Goal: Task Accomplishment & Management: Manage account settings

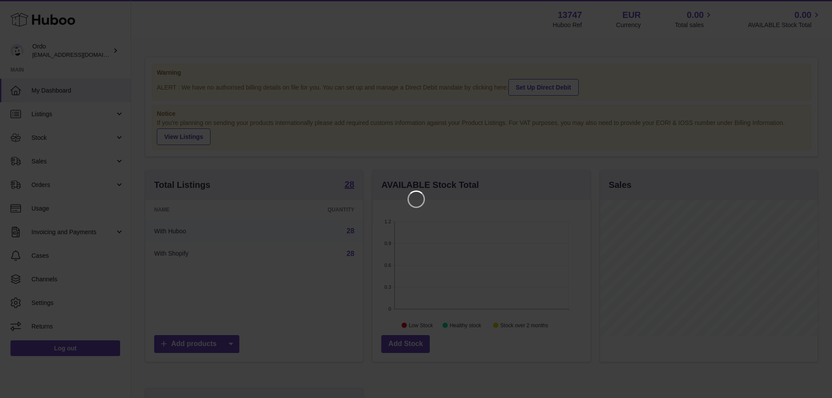
scroll to position [136, 220]
click at [814, 11] on icon "Close" at bounding box center [816, 8] width 10 height 10
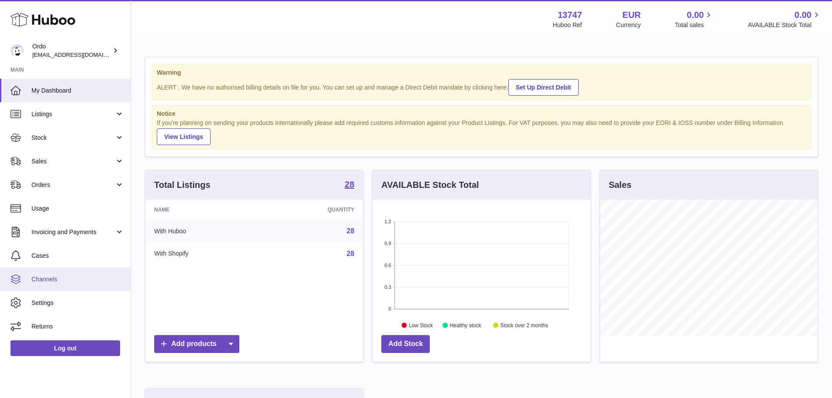
click at [69, 272] on link "Channels" at bounding box center [65, 279] width 131 height 24
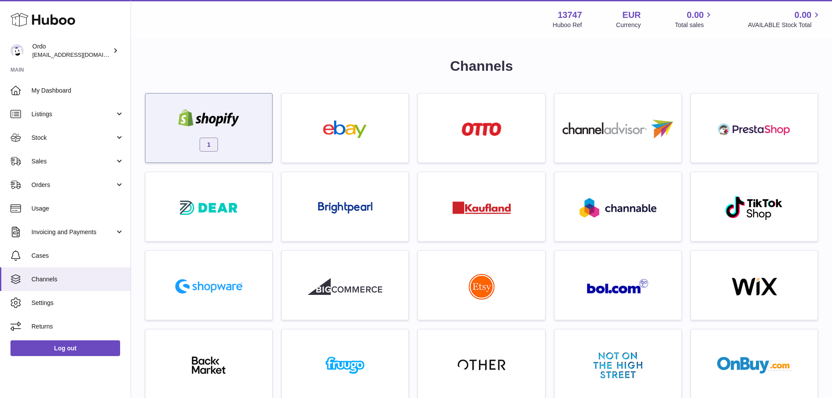
click at [180, 134] on div "1" at bounding box center [209, 130] width 118 height 56
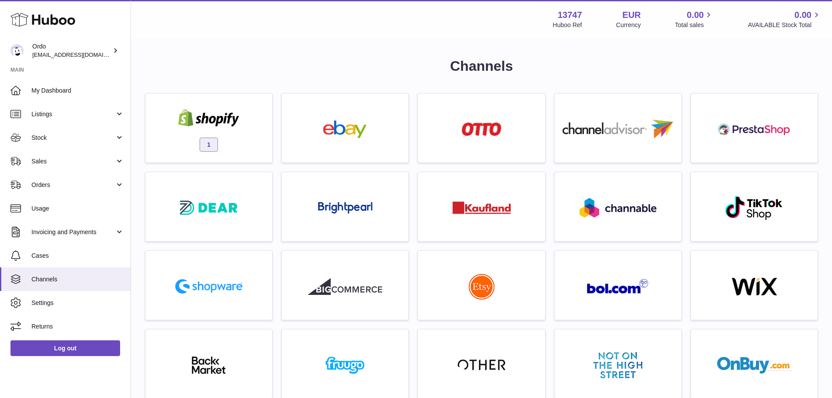
click at [328, 72] on div at bounding box center [416, 199] width 832 height 398
click at [67, 116] on span "Listings" at bounding box center [72, 114] width 83 height 8
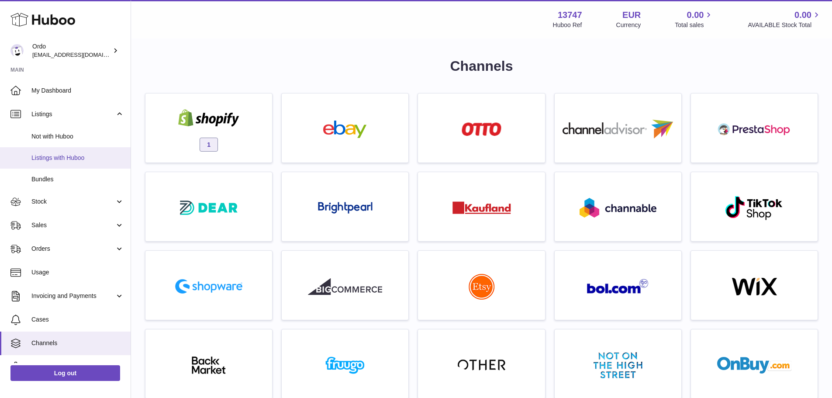
click at [64, 159] on span "Listings with Huboo" at bounding box center [77, 158] width 93 height 8
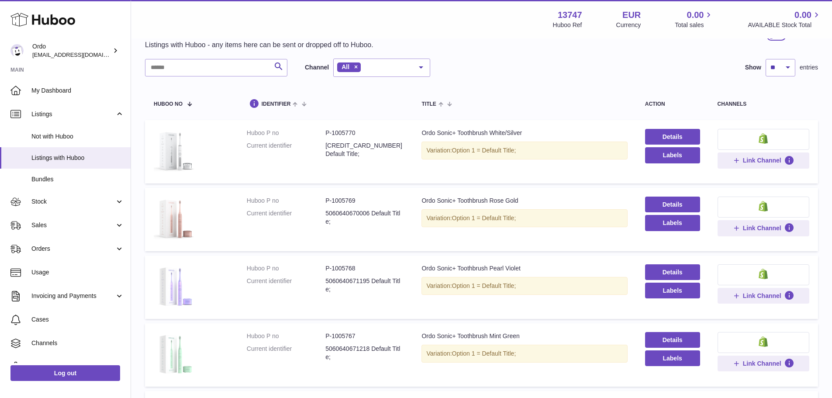
scroll to position [87, 0]
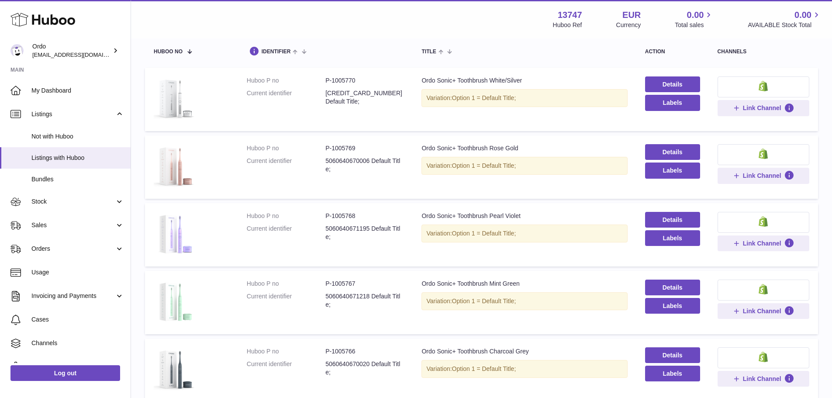
click at [737, 86] on button at bounding box center [764, 86] width 92 height 21
click at [494, 58] on div at bounding box center [419, 199] width 839 height 398
click at [63, 226] on span "Sales" at bounding box center [72, 225] width 83 height 8
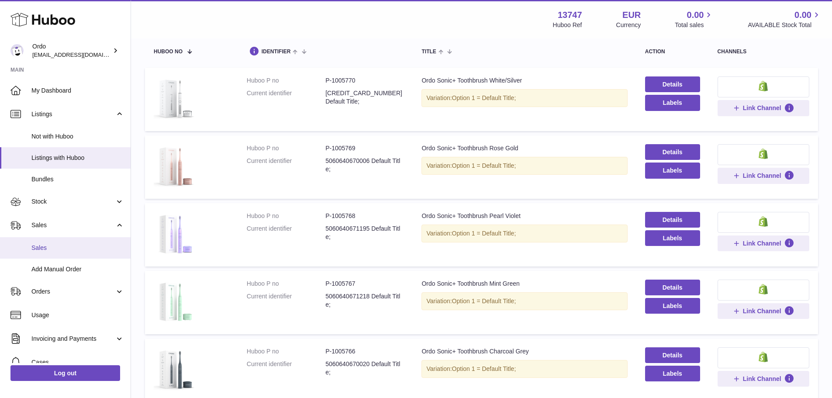
click at [69, 247] on span "Sales" at bounding box center [77, 248] width 93 height 8
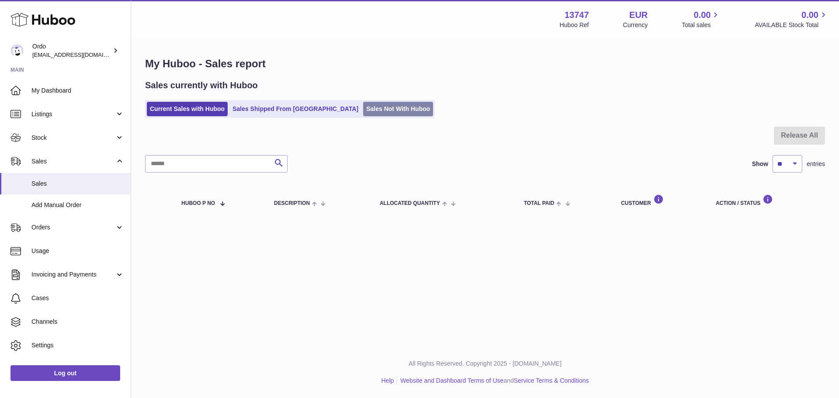
click at [363, 110] on link "Sales Not With Huboo" at bounding box center [398, 109] width 70 height 14
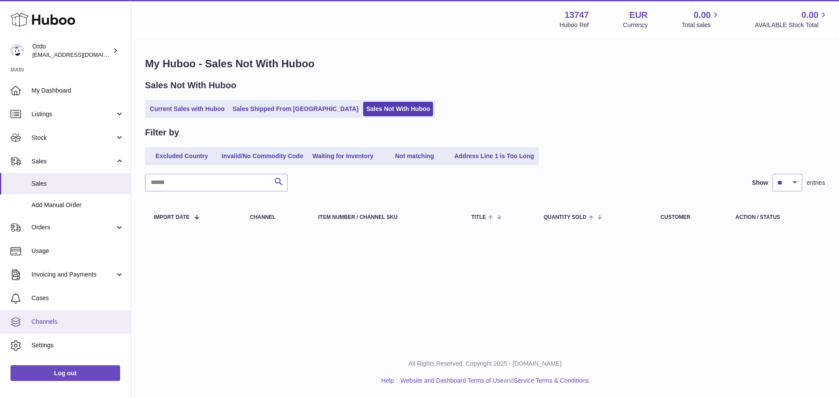
click at [84, 314] on link "Channels" at bounding box center [65, 322] width 131 height 24
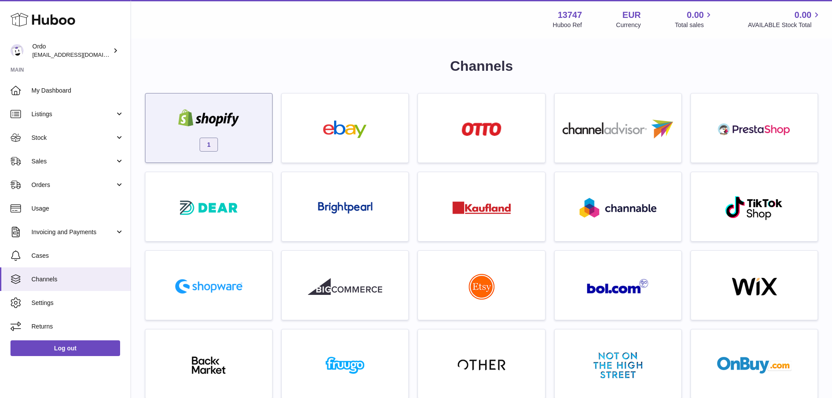
click at [232, 125] on img at bounding box center [209, 117] width 74 height 17
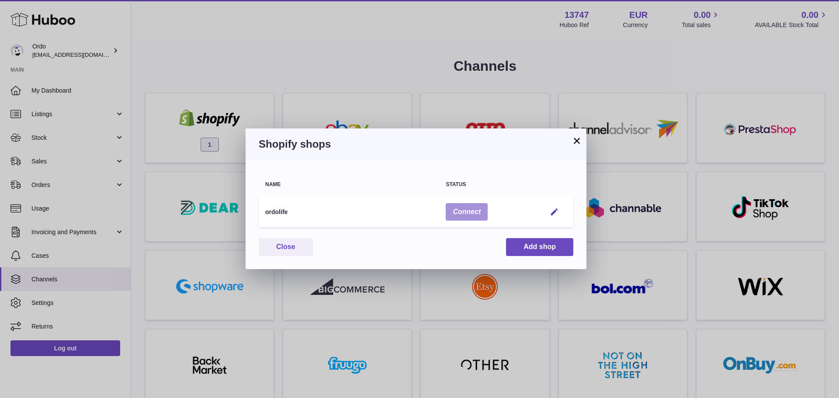
click at [477, 213] on button "Connect" at bounding box center [466, 212] width 42 height 18
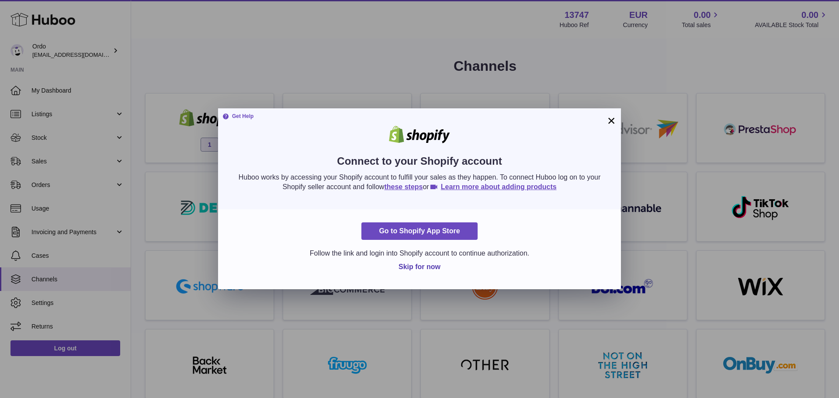
click at [412, 241] on form "Go to Shopify App Store Follow the link and login into Shopify account to conti…" at bounding box center [419, 249] width 376 height 54
click at [416, 231] on link "Go to Shopify App Store" at bounding box center [419, 231] width 116 height 18
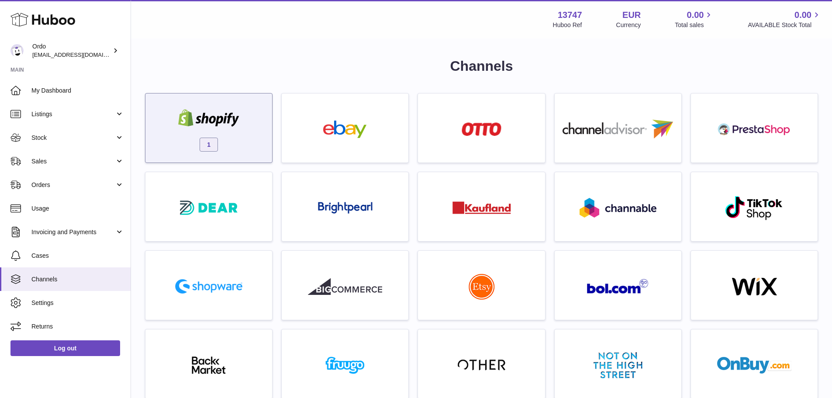
click at [259, 118] on div "1" at bounding box center [209, 130] width 118 height 56
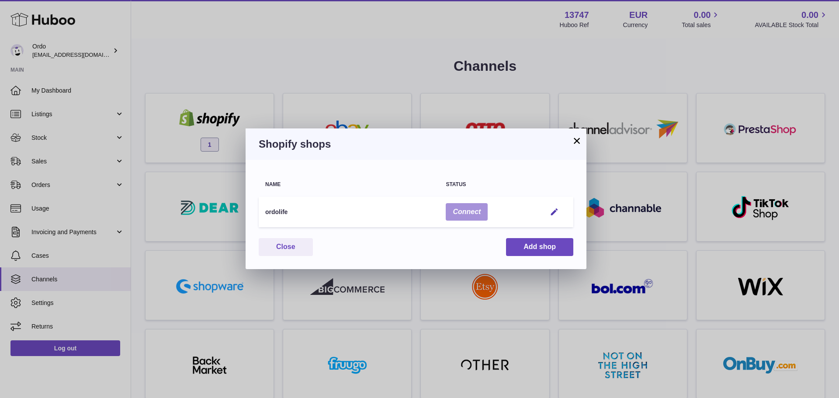
click at [454, 207] on button "Connect" at bounding box center [466, 212] width 42 height 18
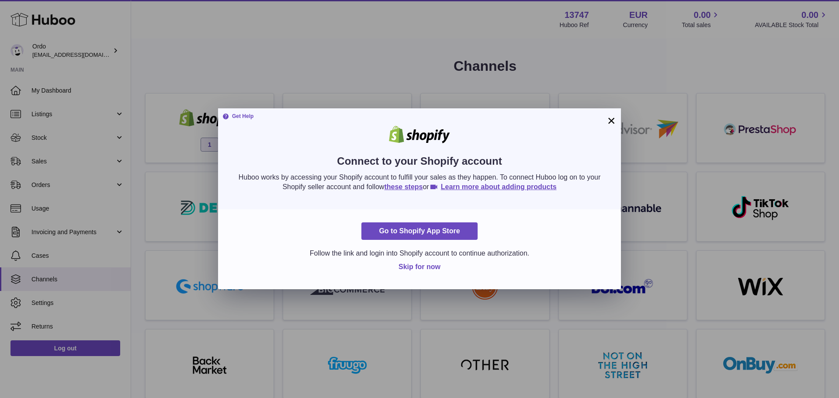
click at [417, 265] on span "Skip for now" at bounding box center [419, 266] width 42 height 7
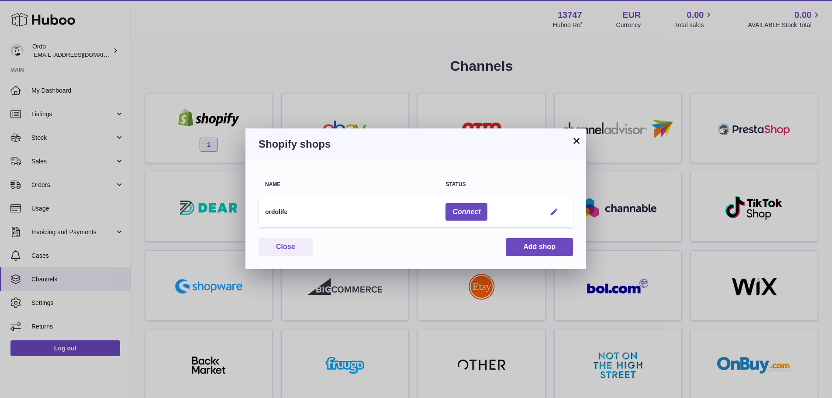
click at [553, 211] on em "button" at bounding box center [553, 211] width 9 height 9
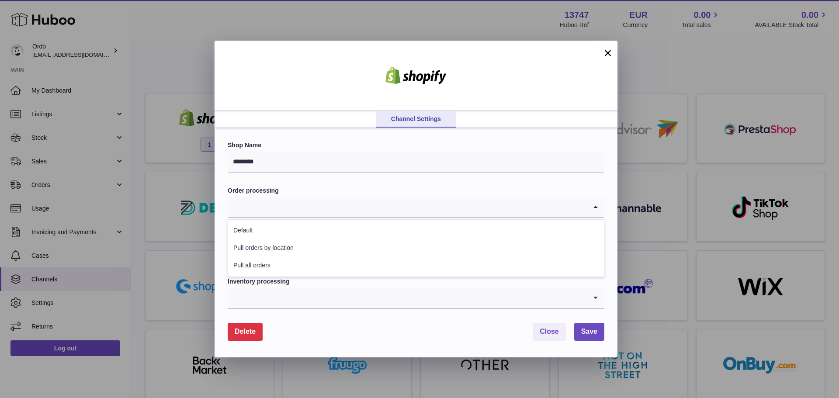
click at [387, 199] on input "Search for option" at bounding box center [407, 207] width 359 height 20
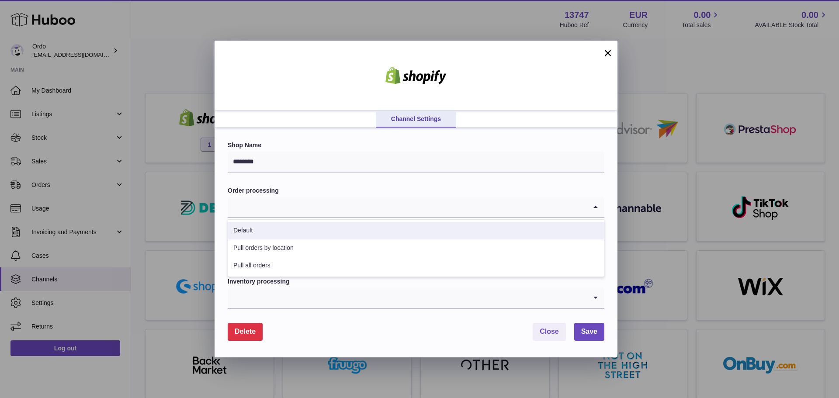
click at [332, 236] on li "Default" at bounding box center [416, 230] width 376 height 17
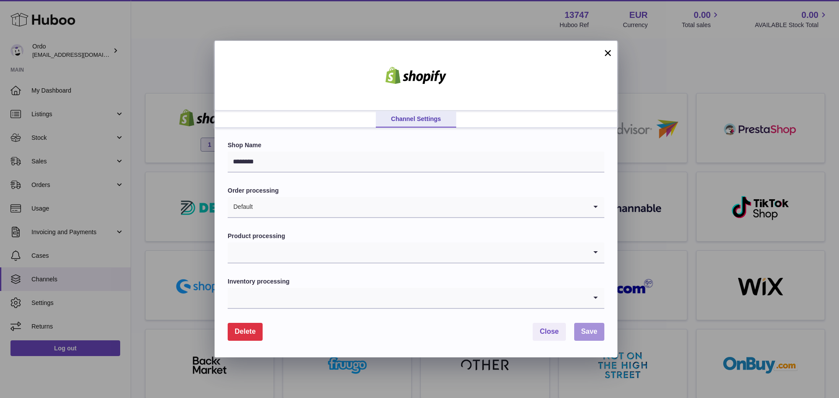
click at [583, 330] on span "Save" at bounding box center [589, 331] width 16 height 7
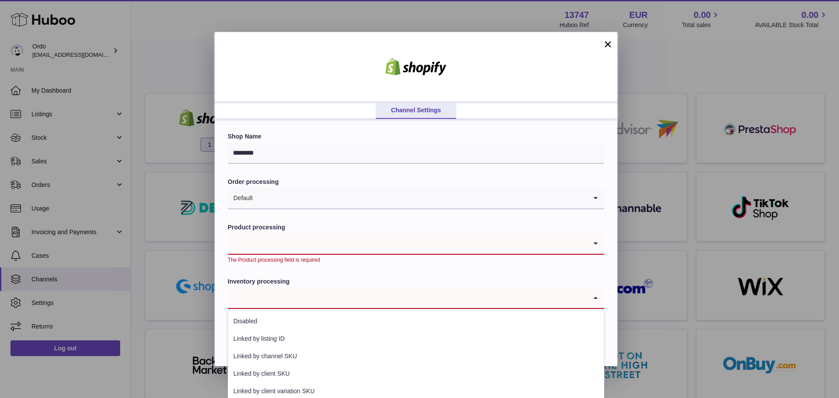
click at [320, 292] on input "Search for option" at bounding box center [407, 298] width 359 height 20
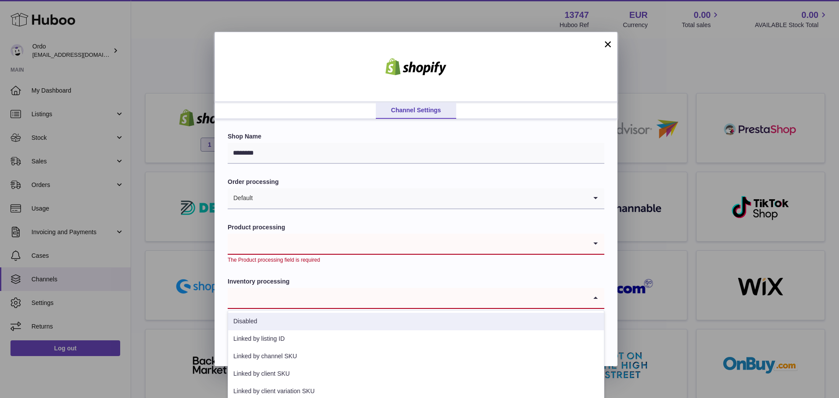
scroll to position [22, 0]
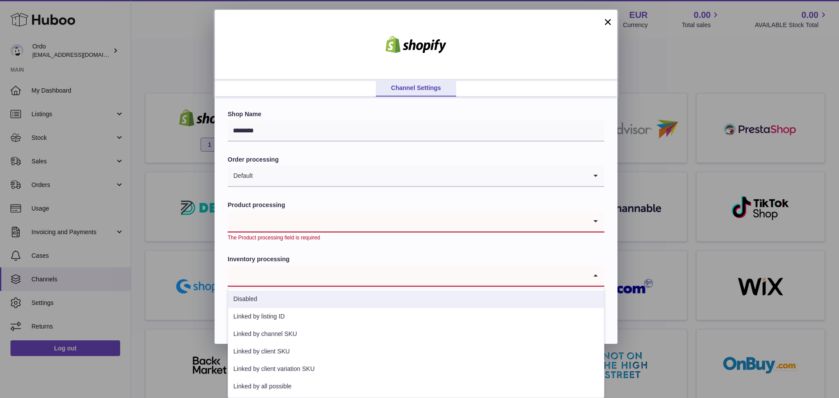
click at [298, 298] on li "Disabled" at bounding box center [416, 298] width 376 height 17
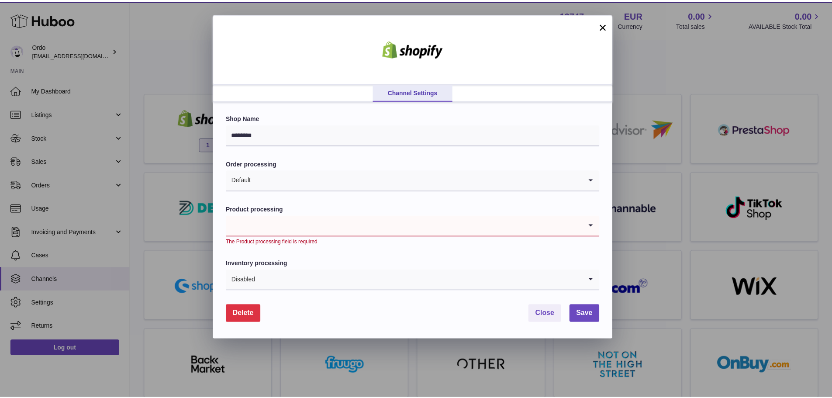
scroll to position [0, 0]
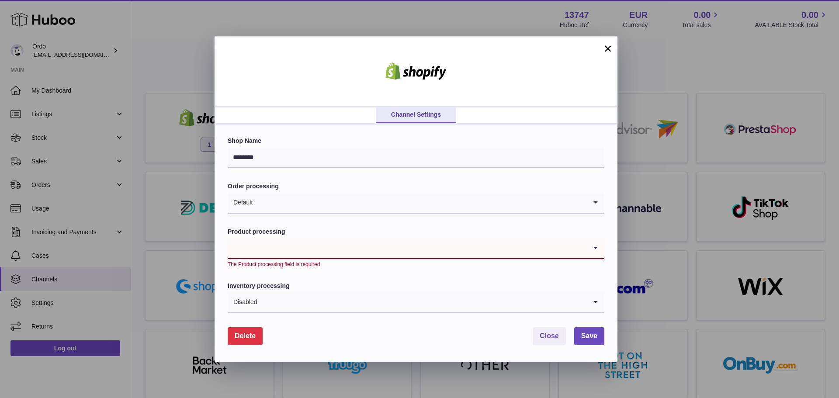
click at [283, 248] on input "Search for option" at bounding box center [407, 248] width 359 height 20
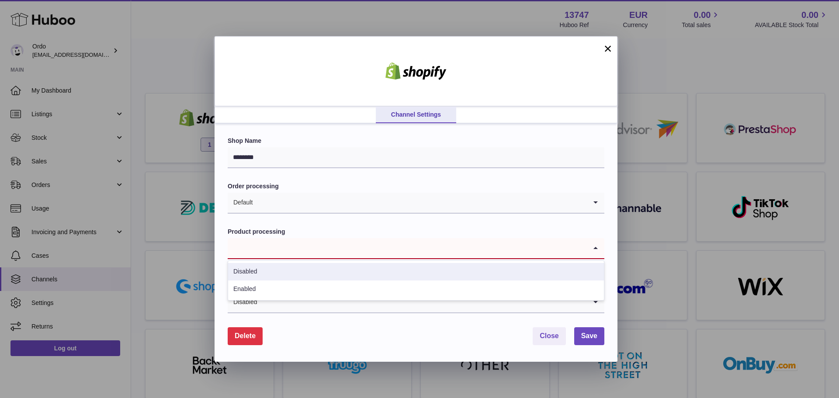
click at [285, 267] on li "Disabled" at bounding box center [416, 271] width 376 height 17
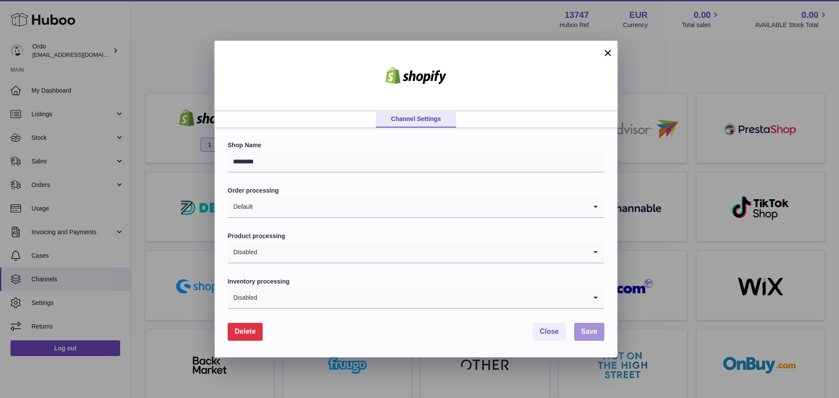
click at [581, 329] on span "Save" at bounding box center [589, 331] width 16 height 7
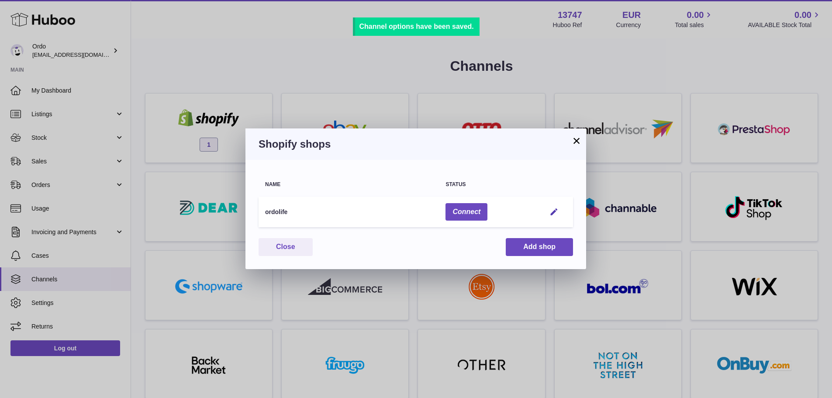
click at [576, 138] on button "×" at bounding box center [576, 140] width 10 height 10
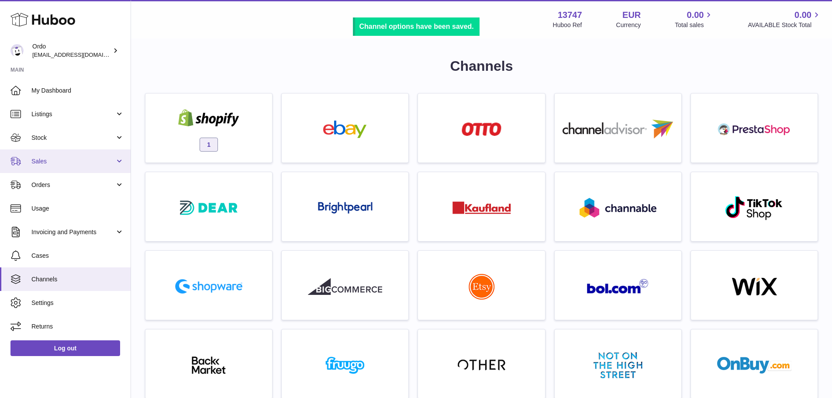
click at [69, 156] on link "Sales" at bounding box center [65, 161] width 131 height 24
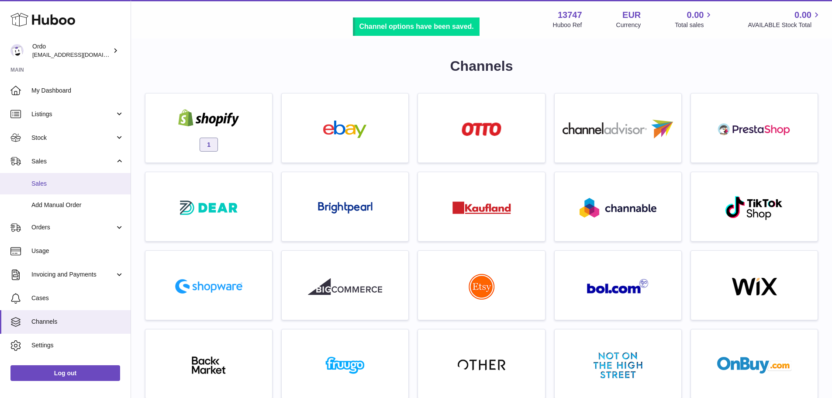
click at [71, 191] on link "Sales" at bounding box center [65, 183] width 131 height 21
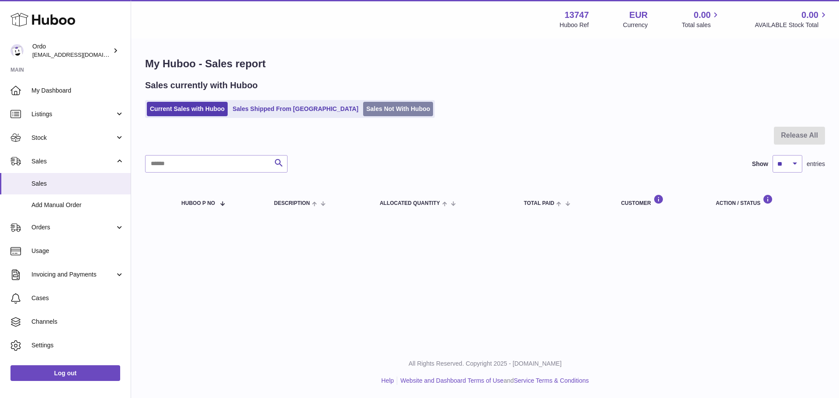
click at [373, 111] on link "Sales Not With Huboo" at bounding box center [398, 109] width 70 height 14
